Goal: Obtain resource: Obtain resource

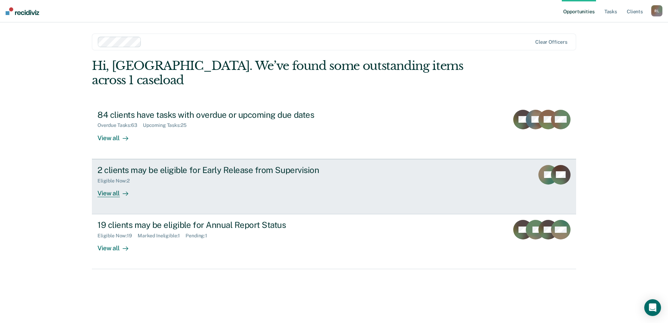
click at [114, 183] on div "View all" at bounding box center [116, 190] width 39 height 14
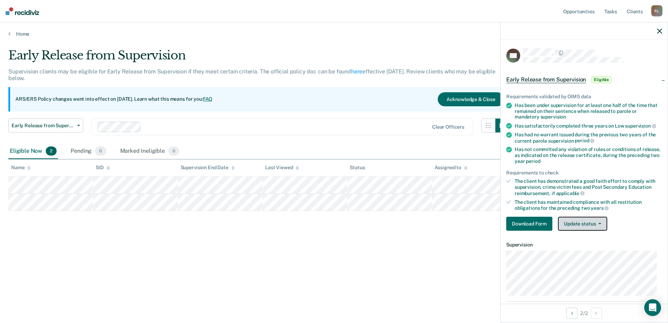
click at [580, 223] on button "Update status" at bounding box center [582, 224] width 49 height 14
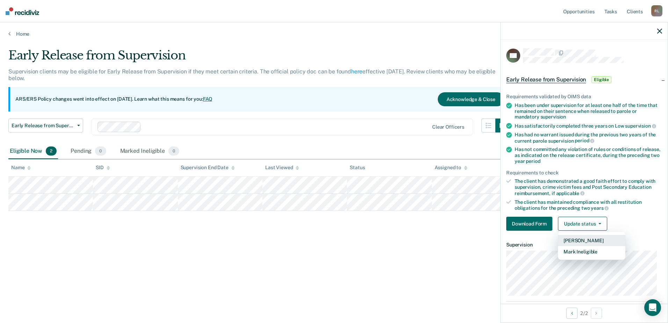
click at [585, 239] on button "[PERSON_NAME]" at bounding box center [591, 240] width 67 height 11
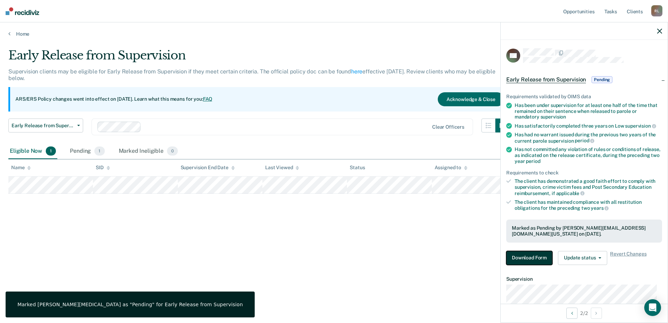
click at [540, 253] on button "Download Form" at bounding box center [529, 258] width 46 height 14
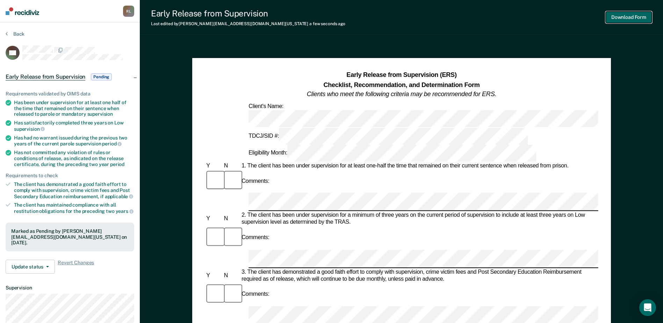
click at [615, 13] on button "Download Form" at bounding box center [629, 18] width 46 height 12
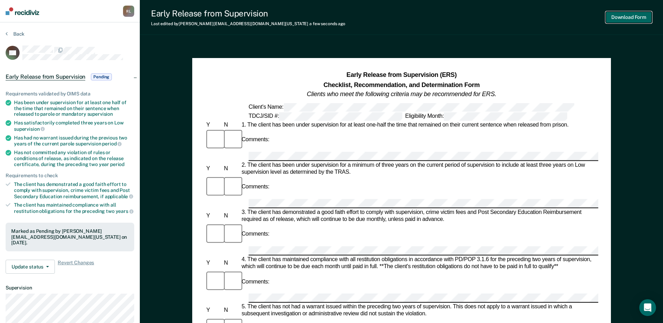
click at [625, 18] on button "Download Form" at bounding box center [629, 18] width 46 height 12
